Goal: Transaction & Acquisition: Purchase product/service

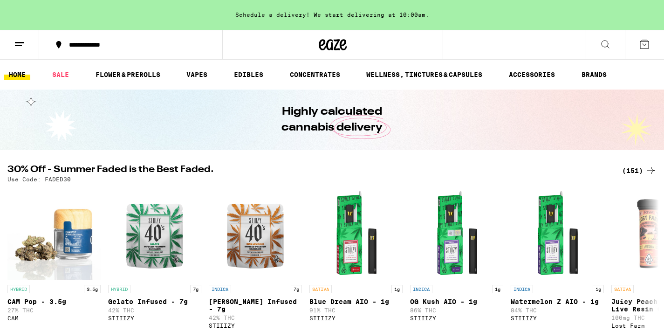
click at [607, 44] on icon at bounding box center [605, 44] width 11 height 11
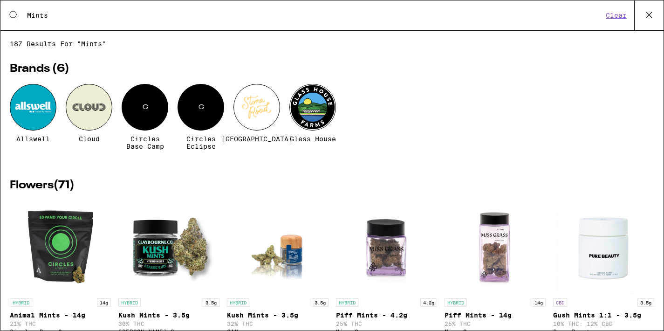
type input "Mints"
click at [615, 142] on div "Allswell Cloud C Circles Base Camp C Circles Eclipse [GEOGRAPHIC_DATA]" at bounding box center [332, 124] width 645 height 80
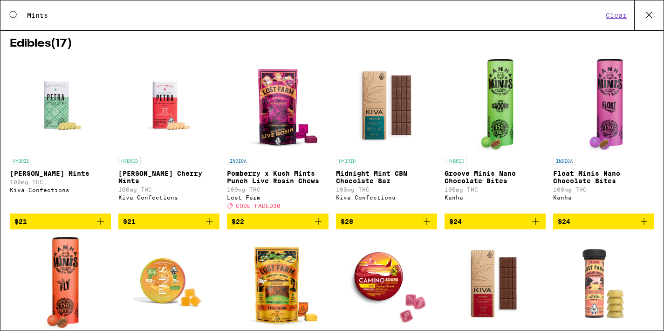
scroll to position [1419, 0]
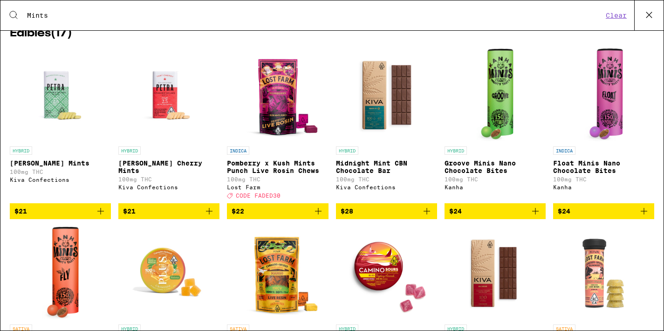
click at [76, 217] on span "$21" at bounding box center [60, 211] width 92 height 11
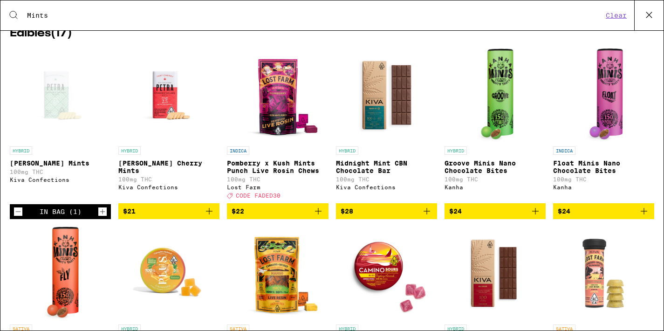
click at [105, 217] on icon "Increment" at bounding box center [102, 211] width 8 height 11
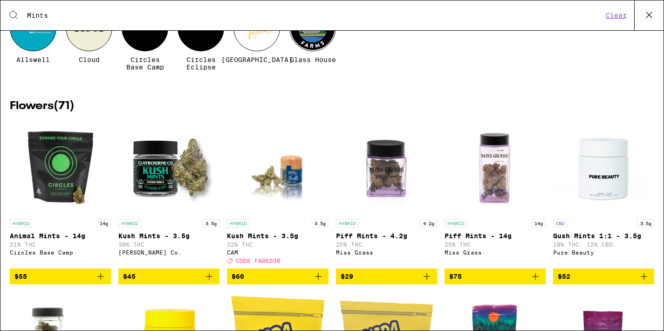
scroll to position [79, 0]
